Goal: Information Seeking & Learning: Learn about a topic

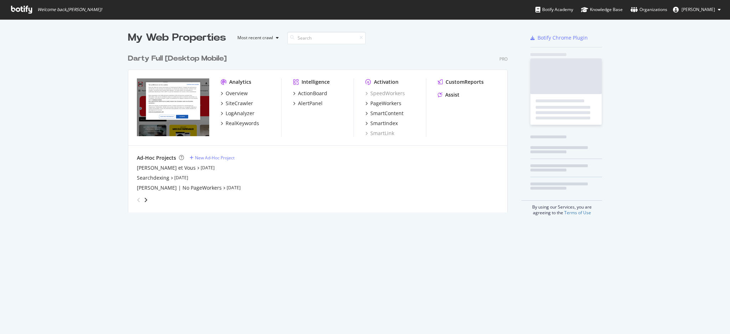
scroll to position [159, 378]
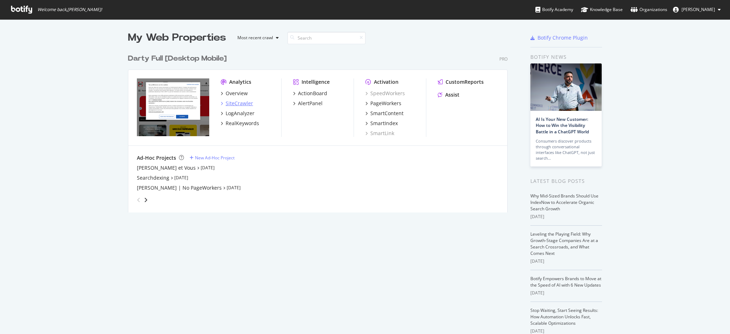
click at [233, 105] on div "SiteCrawler" at bounding box center [239, 103] width 27 height 7
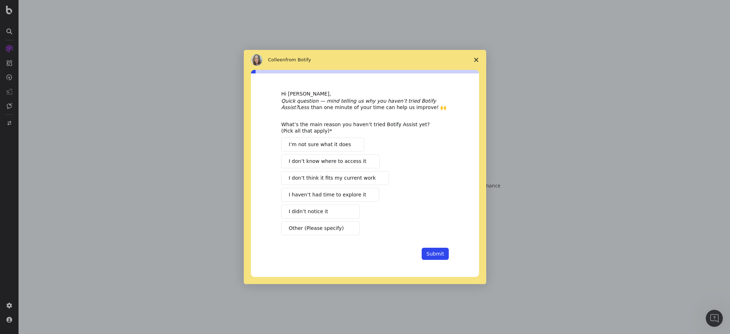
click at [475, 56] on span "Close survey" at bounding box center [476, 60] width 20 height 20
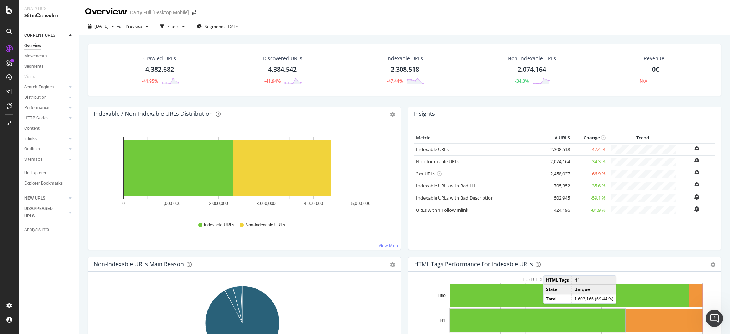
click at [236, 54] on div "Discovered URLs 4,384,542 -41.94%" at bounding box center [282, 69] width 123 height 37
click at [524, 69] on div "2,074,164" at bounding box center [532, 69] width 29 height 9
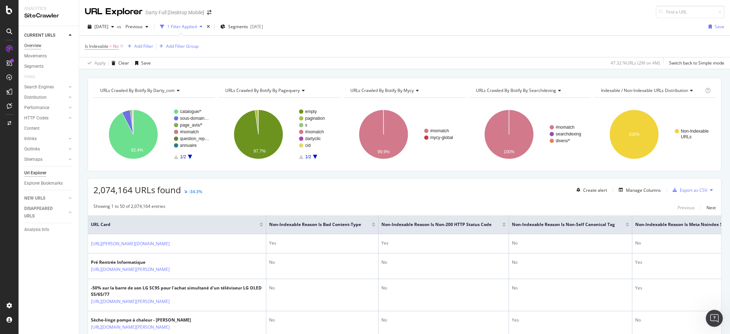
click at [32, 45] on div "Overview" at bounding box center [32, 45] width 17 height 7
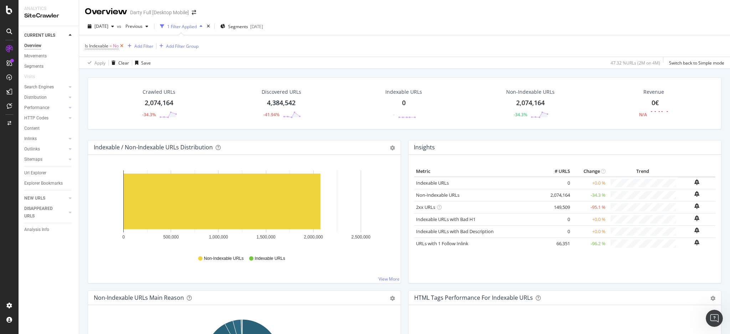
click at [121, 46] on icon at bounding box center [122, 45] width 6 height 7
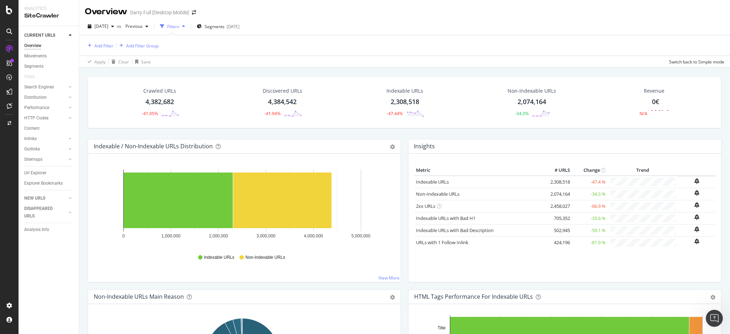
click at [524, 101] on div "2,074,164" at bounding box center [532, 101] width 29 height 9
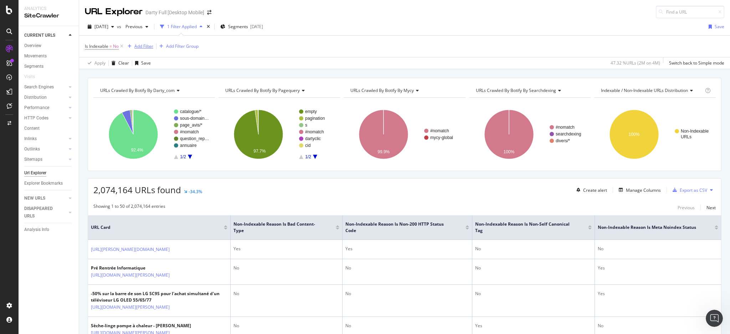
click at [143, 45] on div "Add Filter" at bounding box center [143, 46] width 19 height 6
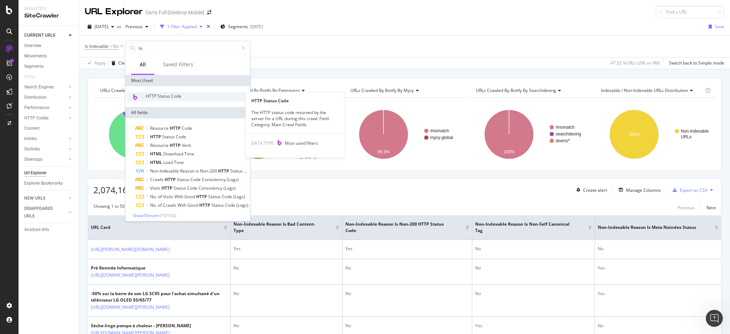
type input "ht"
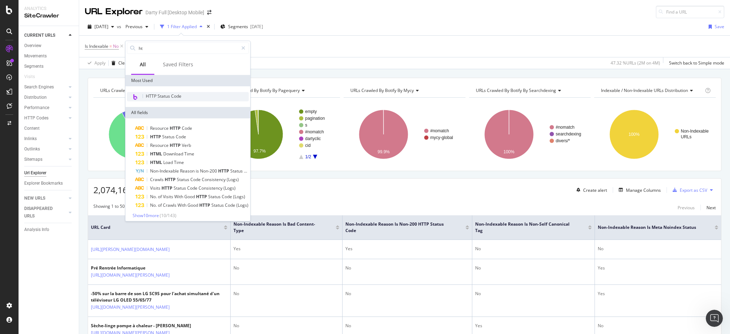
click at [166, 97] on span "HTTP Status Code" at bounding box center [164, 96] width 36 height 6
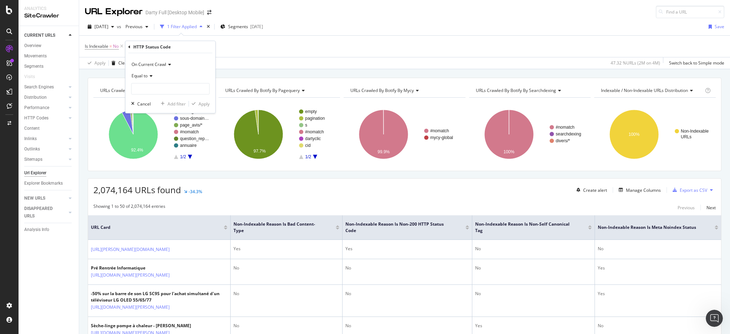
click at [177, 96] on div "On Current Crawl Equal to Cancel Add filter Apply" at bounding box center [171, 83] width 90 height 60
click at [175, 93] on input "number" at bounding box center [170, 88] width 78 height 11
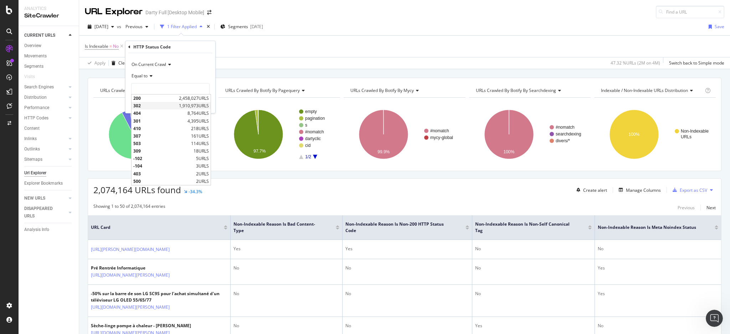
click at [152, 106] on span "302" at bounding box center [155, 106] width 44 height 6
type input "302"
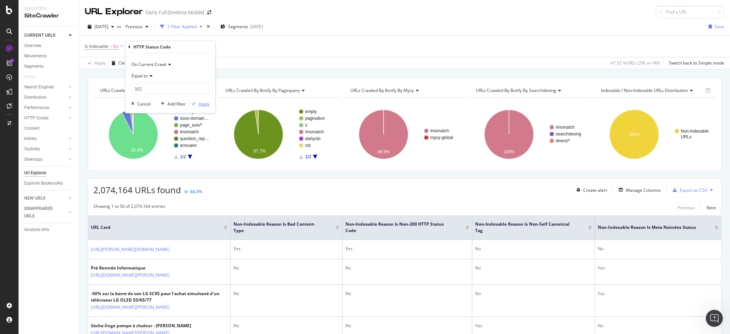
click at [200, 105] on div "Apply" at bounding box center [204, 104] width 11 height 6
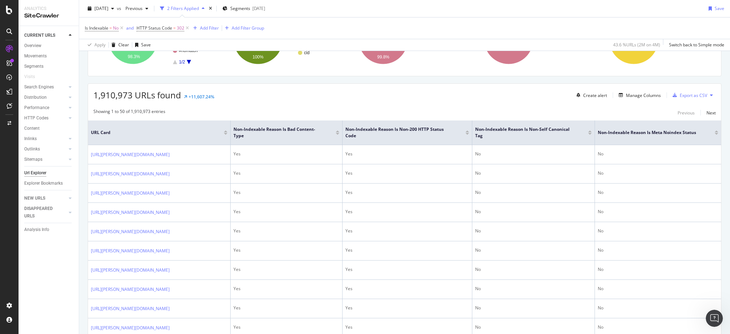
scroll to position [190, 0]
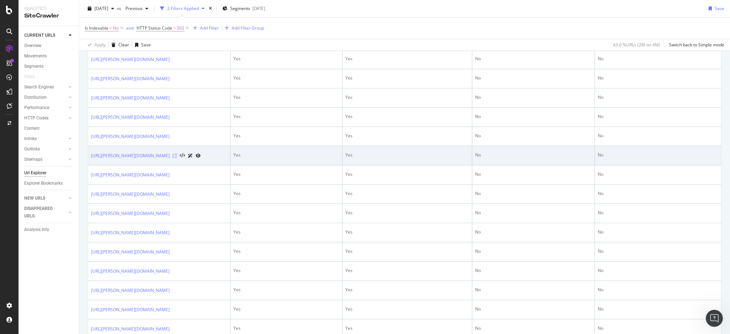
click at [177, 158] on icon at bounding box center [175, 156] width 4 height 4
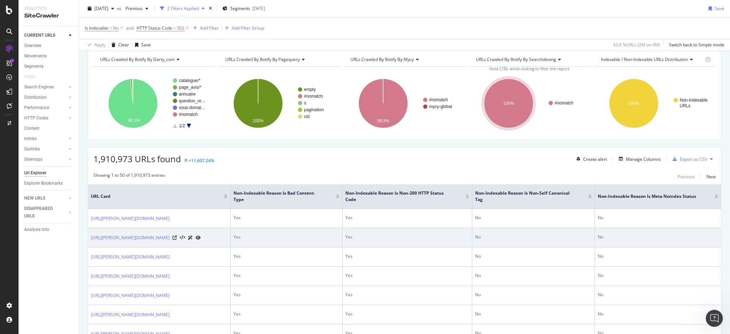
scroll to position [47, 0]
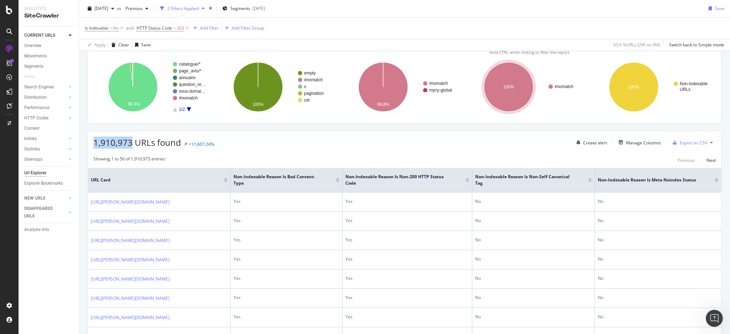
drag, startPoint x: 132, startPoint y: 142, endPoint x: 95, endPoint y: 140, distance: 37.1
click at [95, 140] on span "1,910,973 URLs found" at bounding box center [137, 143] width 88 height 12
copy span "1,910,973"
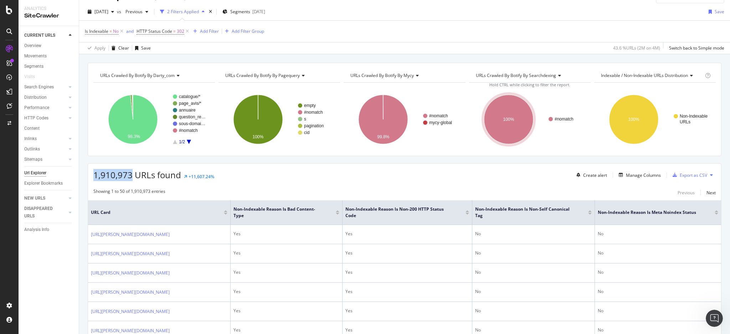
scroll to position [0, 0]
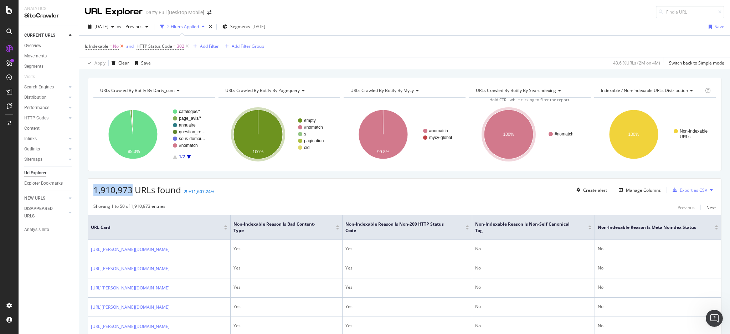
click at [124, 46] on icon at bounding box center [122, 46] width 6 height 7
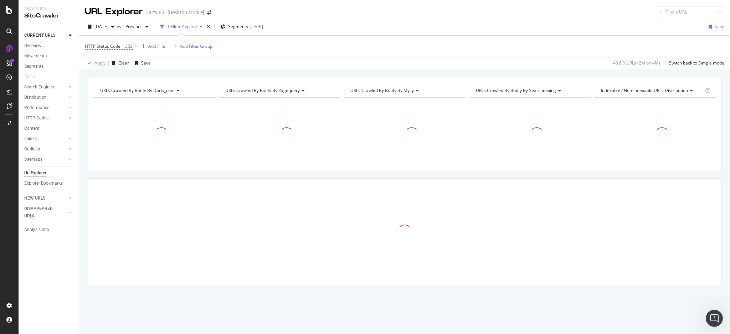
drag, startPoint x: 136, startPoint y: 46, endPoint x: 122, endPoint y: 1, distance: 46.6
click at [136, 46] on icon at bounding box center [136, 46] width 6 height 7
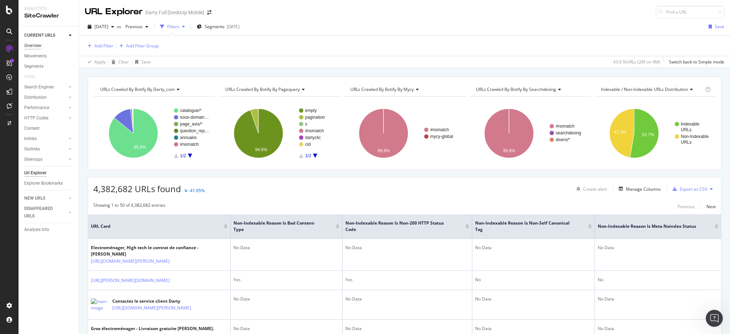
click at [30, 45] on div "Overview" at bounding box center [32, 45] width 17 height 7
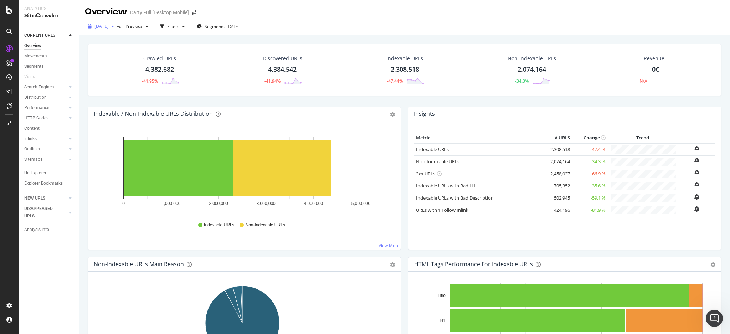
click at [109, 31] on div "[DATE]" at bounding box center [101, 26] width 32 height 11
click at [358, 28] on div "2025 Jul. 31st vs Previous Filters Segments 2025-08-01" at bounding box center [404, 28] width 651 height 14
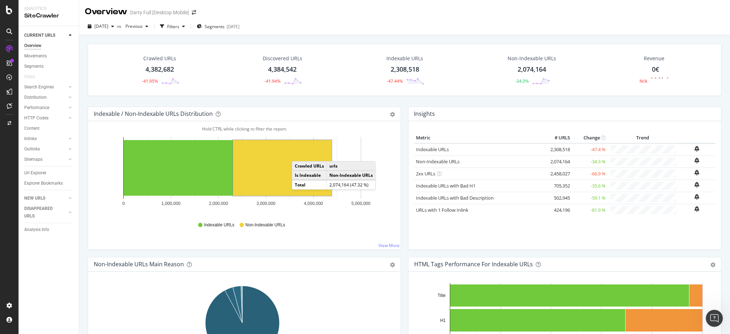
click at [397, 68] on div "2,308,518" at bounding box center [405, 69] width 29 height 9
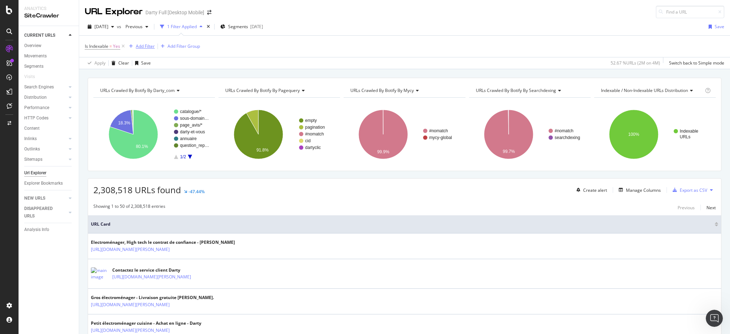
click at [144, 47] on div "Add Filter" at bounding box center [145, 46] width 19 height 6
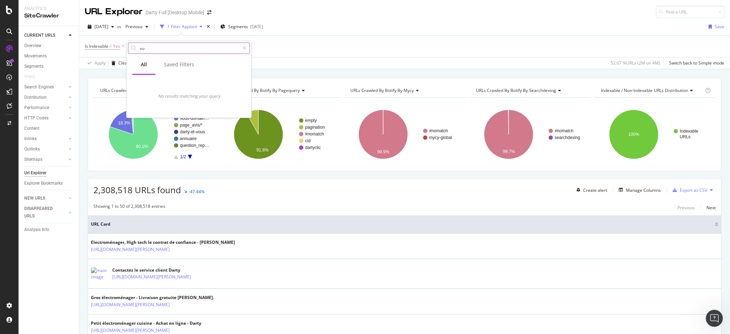
type input "v"
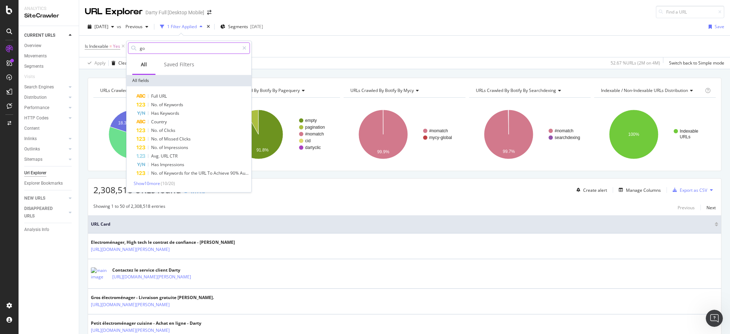
type input "g"
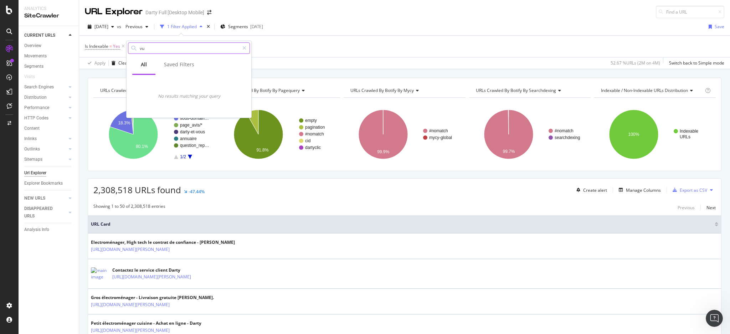
type input "v"
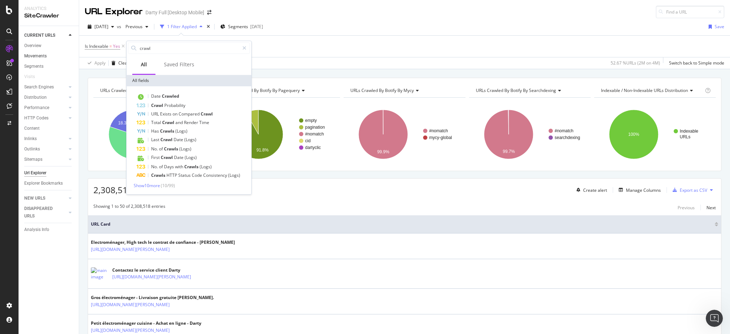
drag, startPoint x: 173, startPoint y: 48, endPoint x: 66, endPoint y: 56, distance: 106.6
click at [67, 55] on body "Analytics SiteCrawler CURRENT URLS Overview Movements Segments Visits Search En…" at bounding box center [365, 167] width 730 height 334
type input "c"
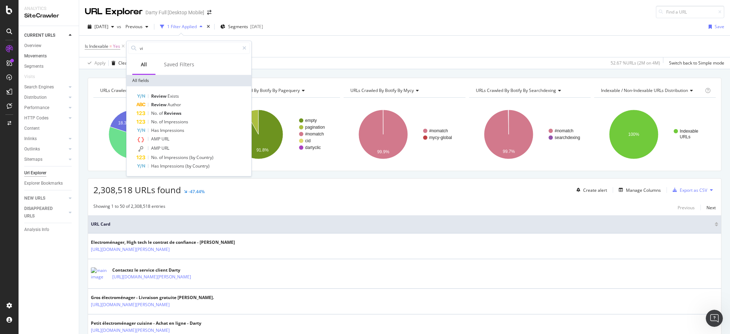
type input "v"
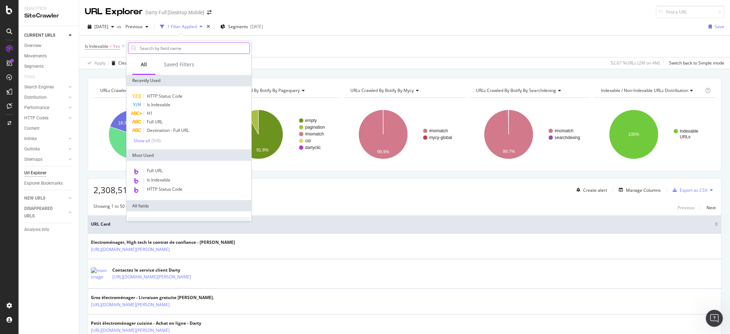
click at [169, 46] on input "text" at bounding box center [194, 48] width 111 height 11
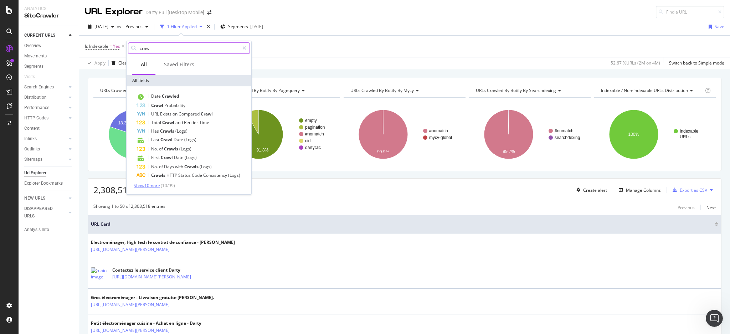
type input "crawl"
click at [144, 185] on span "Show 10 more" at bounding box center [147, 186] width 26 height 6
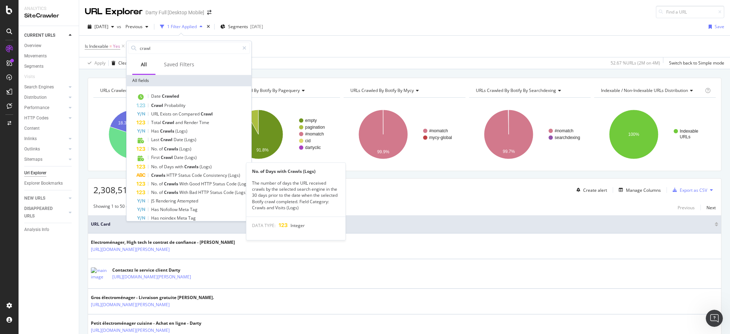
click at [209, 168] on span "(Logs)" at bounding box center [206, 167] width 12 height 6
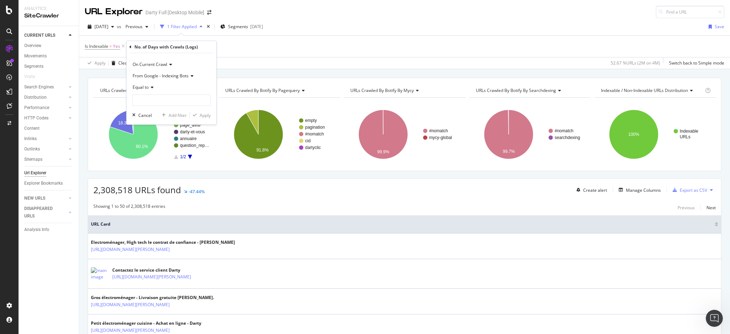
click at [176, 76] on span "From Google - Indexing Bots" at bounding box center [161, 76] width 56 height 6
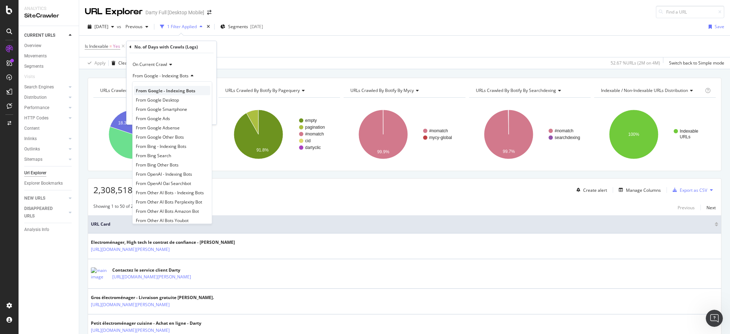
click at [173, 94] on div "From Google - Indexing Bots" at bounding box center [172, 90] width 76 height 9
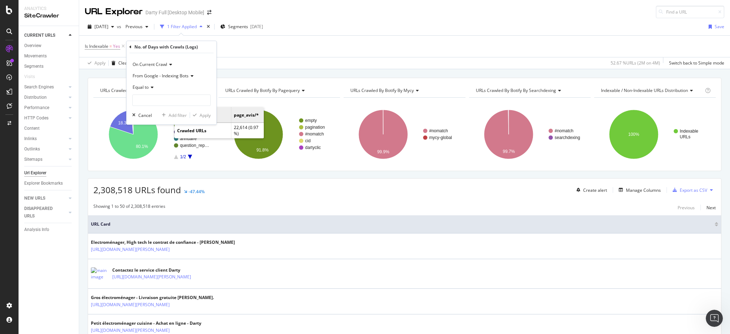
click at [149, 89] on span "Equal to" at bounding box center [141, 87] width 16 height 6
click at [160, 139] on span "Greater than" at bounding box center [149, 139] width 26 height 6
click at [157, 91] on div "Greater than" at bounding box center [171, 87] width 78 height 11
click at [159, 101] on div "Equal to" at bounding box center [172, 101] width 76 height 9
click at [154, 90] on div "Equal to" at bounding box center [171, 87] width 78 height 11
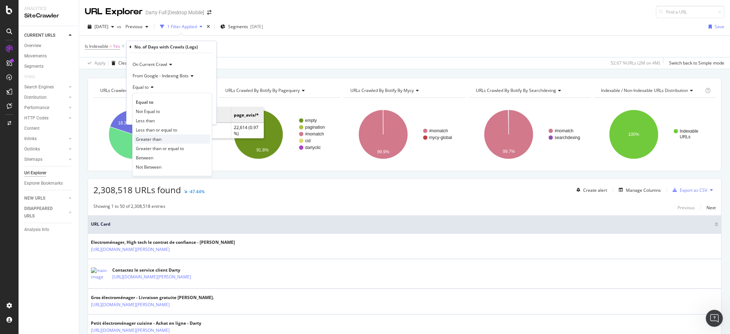
click at [158, 139] on span "Greater than" at bounding box center [149, 139] width 26 height 6
click at [156, 102] on input "number" at bounding box center [171, 99] width 78 height 11
type input "0"
click at [203, 117] on div "Apply" at bounding box center [205, 115] width 11 height 6
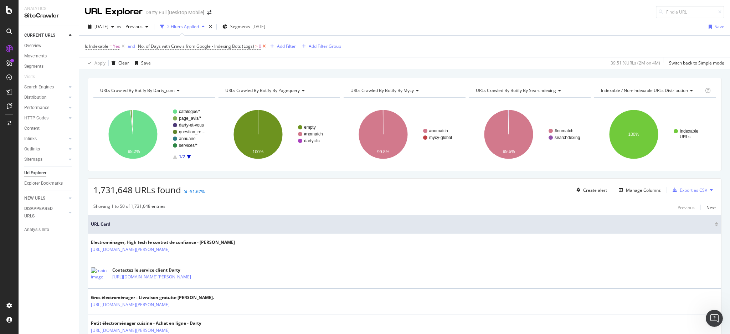
click at [261, 45] on icon at bounding box center [264, 46] width 6 height 7
click at [122, 45] on icon at bounding box center [123, 46] width 6 height 7
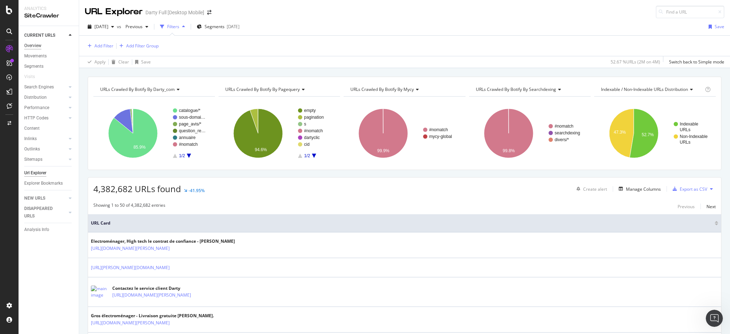
click at [37, 47] on div "Overview" at bounding box center [32, 45] width 17 height 7
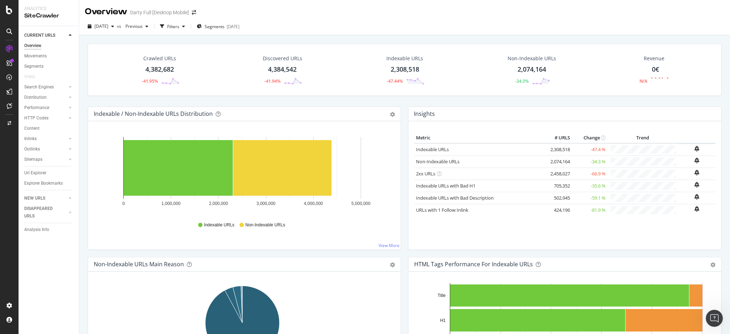
click at [394, 66] on div "2,308,518" at bounding box center [405, 69] width 29 height 9
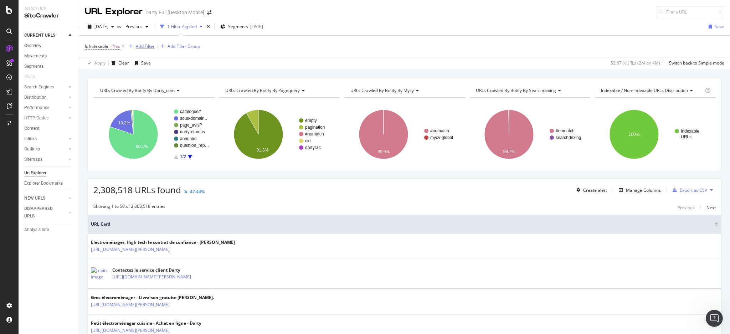
click at [145, 46] on div "Add Filter" at bounding box center [145, 46] width 19 height 6
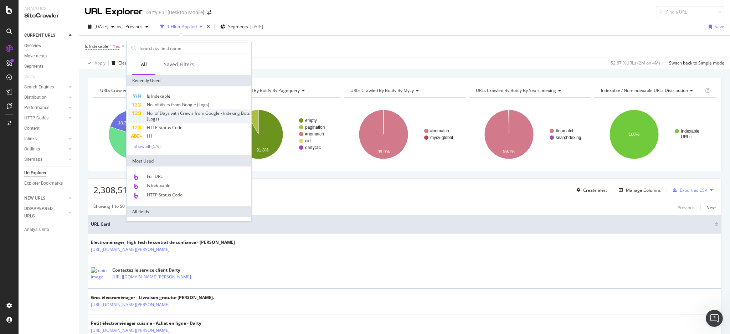
click at [200, 117] on div "No. of Days with Crawls from Google - Indexing Bots (Logs)" at bounding box center [198, 116] width 103 height 11
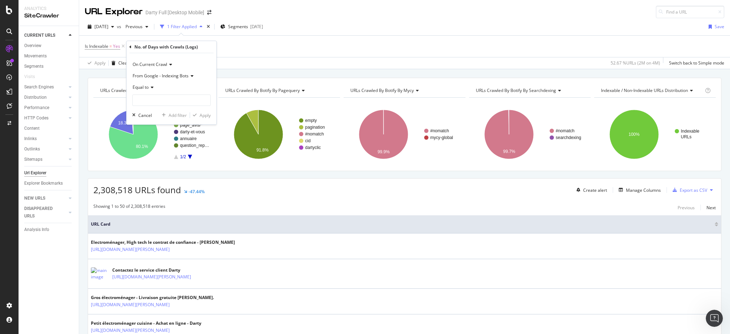
click at [150, 86] on icon at bounding box center [151, 87] width 5 height 4
click at [156, 140] on span "Greater than" at bounding box center [149, 139] width 26 height 6
click at [168, 96] on input "number" at bounding box center [171, 99] width 78 height 11
type input "0"
click at [206, 117] on div "Apply" at bounding box center [205, 115] width 11 height 6
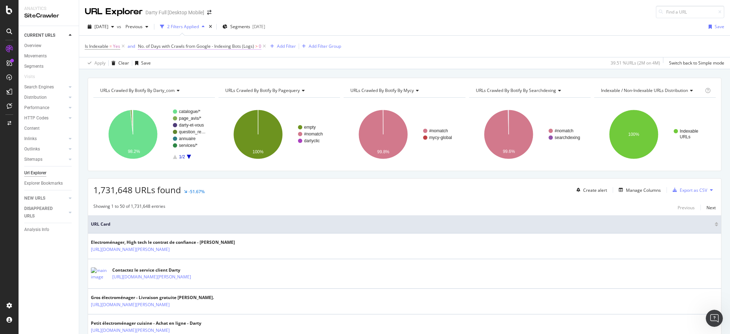
click at [167, 46] on span "No. of Days with Crawls from Google - Indexing Bots (Logs)" at bounding box center [196, 46] width 116 height 6
click at [264, 44] on icon at bounding box center [264, 46] width 6 height 7
click at [145, 48] on div "Add Filter" at bounding box center [145, 46] width 19 height 6
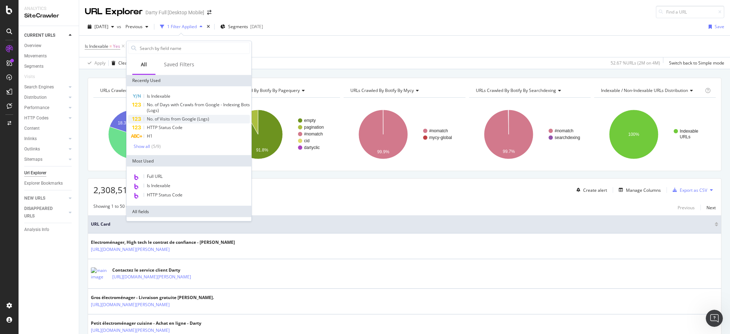
click at [179, 117] on span "No. of Visits from Google (Logs)" at bounding box center [178, 119] width 62 height 6
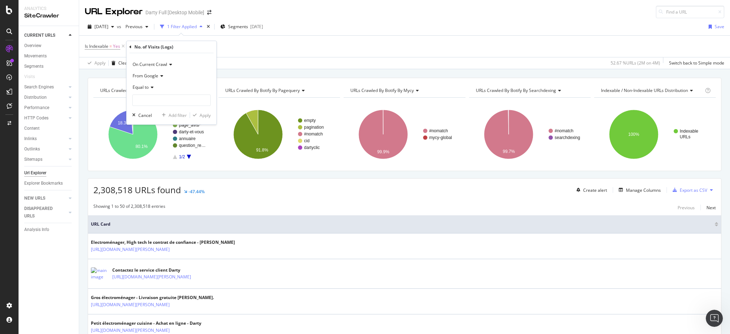
click at [145, 85] on span "Equal to" at bounding box center [141, 87] width 16 height 6
click at [159, 136] on span "Greater than" at bounding box center [149, 139] width 26 height 6
click at [152, 99] on input "number" at bounding box center [171, 99] width 78 height 11
type input "0"
click at [207, 117] on div "Apply" at bounding box center [205, 115] width 11 height 6
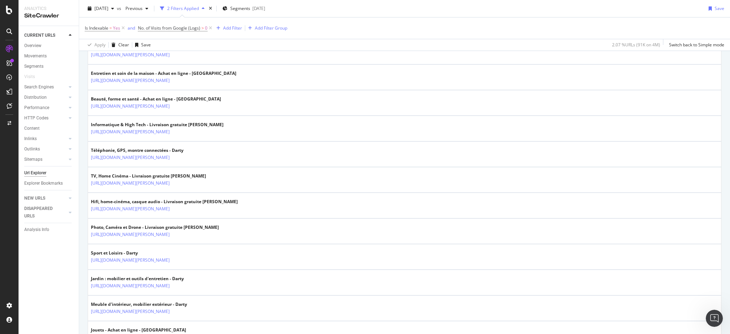
scroll to position [285, 0]
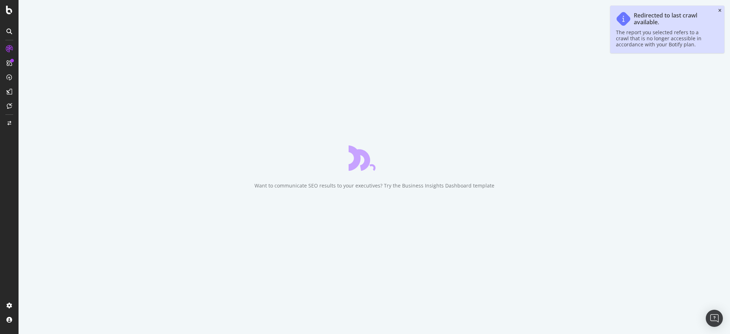
click at [719, 9] on icon "close toast" at bounding box center [720, 11] width 3 height 4
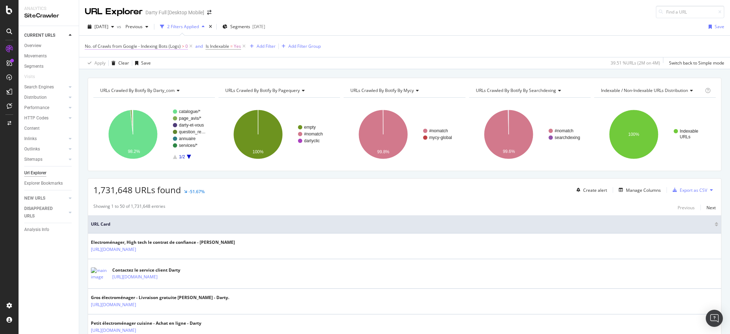
click at [157, 44] on span "No. of Crawls from Google - Indexing Bots (Logs)" at bounding box center [133, 46] width 96 height 6
click at [222, 60] on div "Apply Clear Save 39.51 % URLs ( 2M on 4M ) Switch back to Simple mode" at bounding box center [404, 63] width 651 height 12
click at [150, 45] on span "No. of Crawls from Google - Indexing Bots (Logs)" at bounding box center [133, 46] width 96 height 6
click at [233, 53] on div "No. of Crawls from Google - Indexing Bots (Logs) > 0 and Is Indexable = Yes Add…" at bounding box center [405, 46] width 640 height 21
click at [190, 47] on icon at bounding box center [191, 46] width 6 height 7
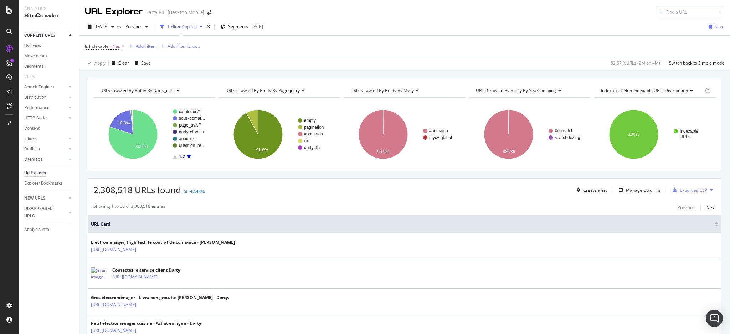
click at [140, 45] on div "Add Filter" at bounding box center [145, 46] width 19 height 6
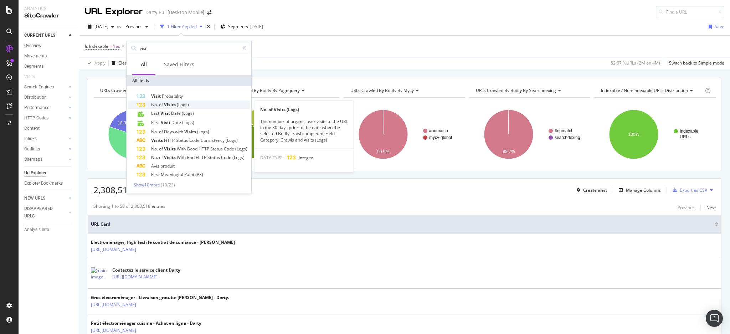
type input "visi"
click at [196, 107] on div "No. of Visits (Logs)" at bounding box center [193, 105] width 113 height 9
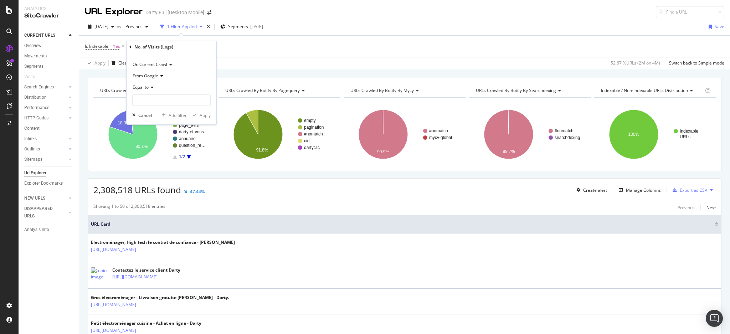
click at [147, 89] on span "Equal to" at bounding box center [141, 87] width 16 height 6
click at [162, 140] on div "Greater than" at bounding box center [172, 138] width 76 height 9
click at [147, 102] on input "number" at bounding box center [171, 99] width 78 height 11
type input "0"
click at [198, 113] on div "button" at bounding box center [195, 115] width 10 height 4
